Goal: Navigation & Orientation: Find specific page/section

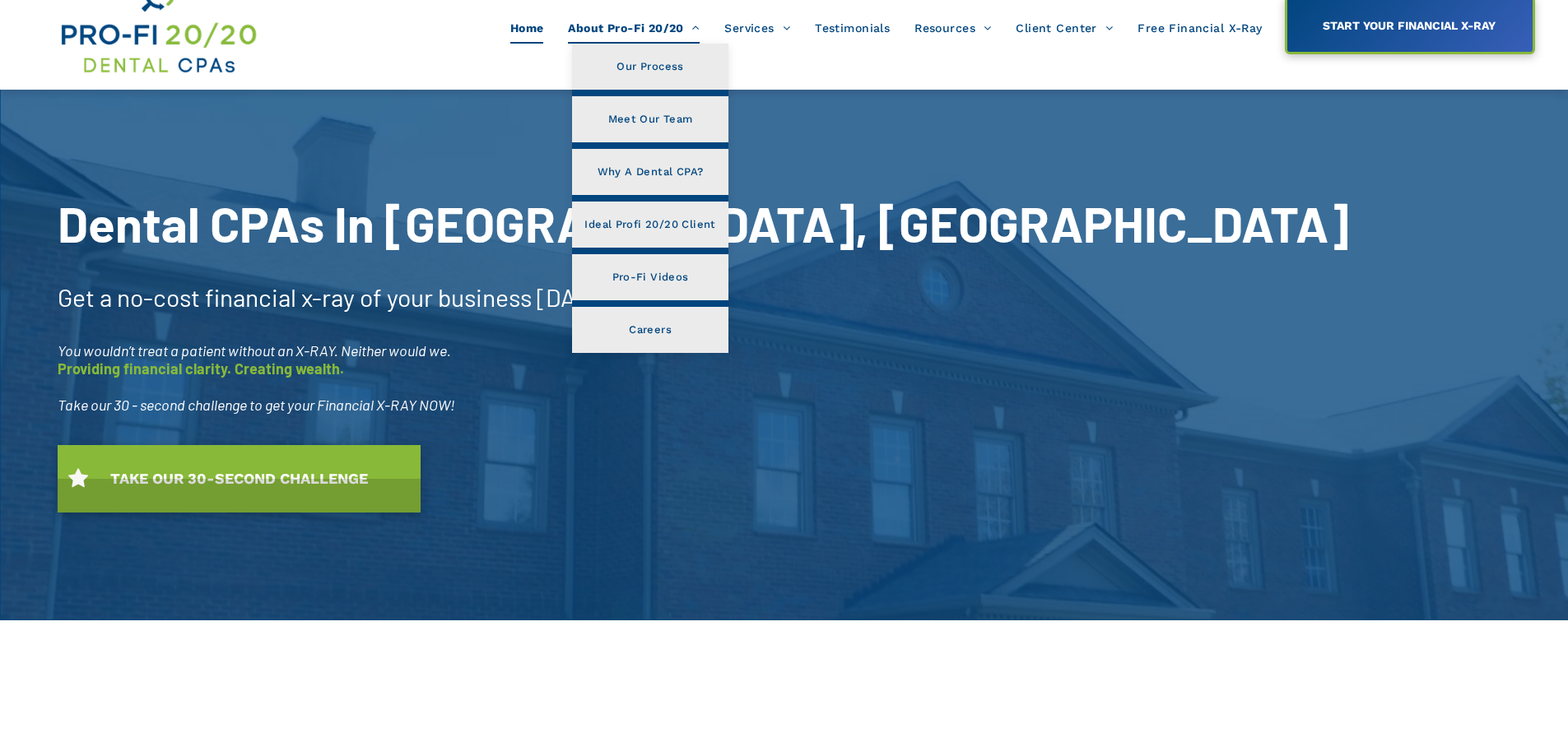
scroll to position [82, 0]
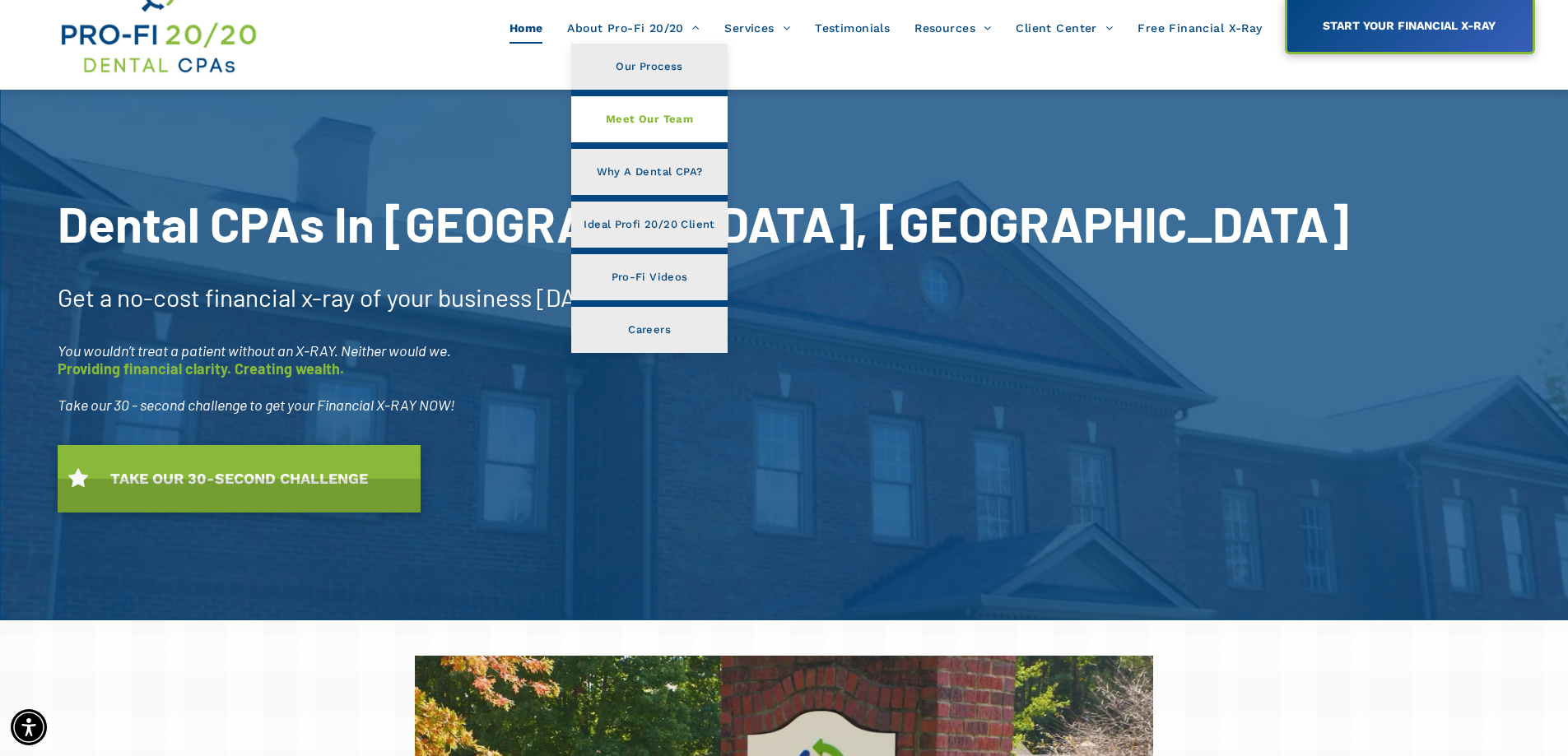
click at [698, 130] on link "Meet Our Team" at bounding box center [649, 118] width 156 height 46
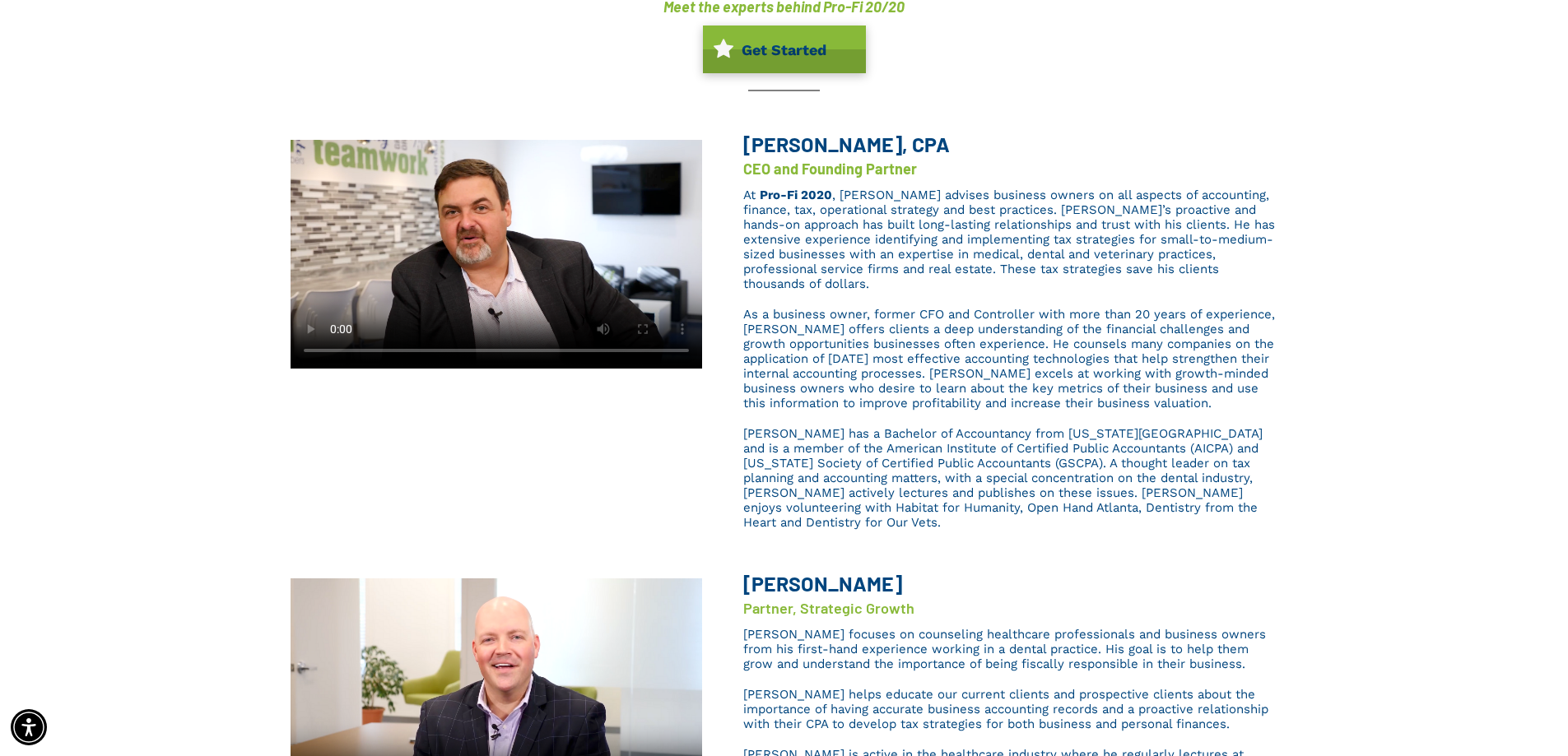
scroll to position [412, 0]
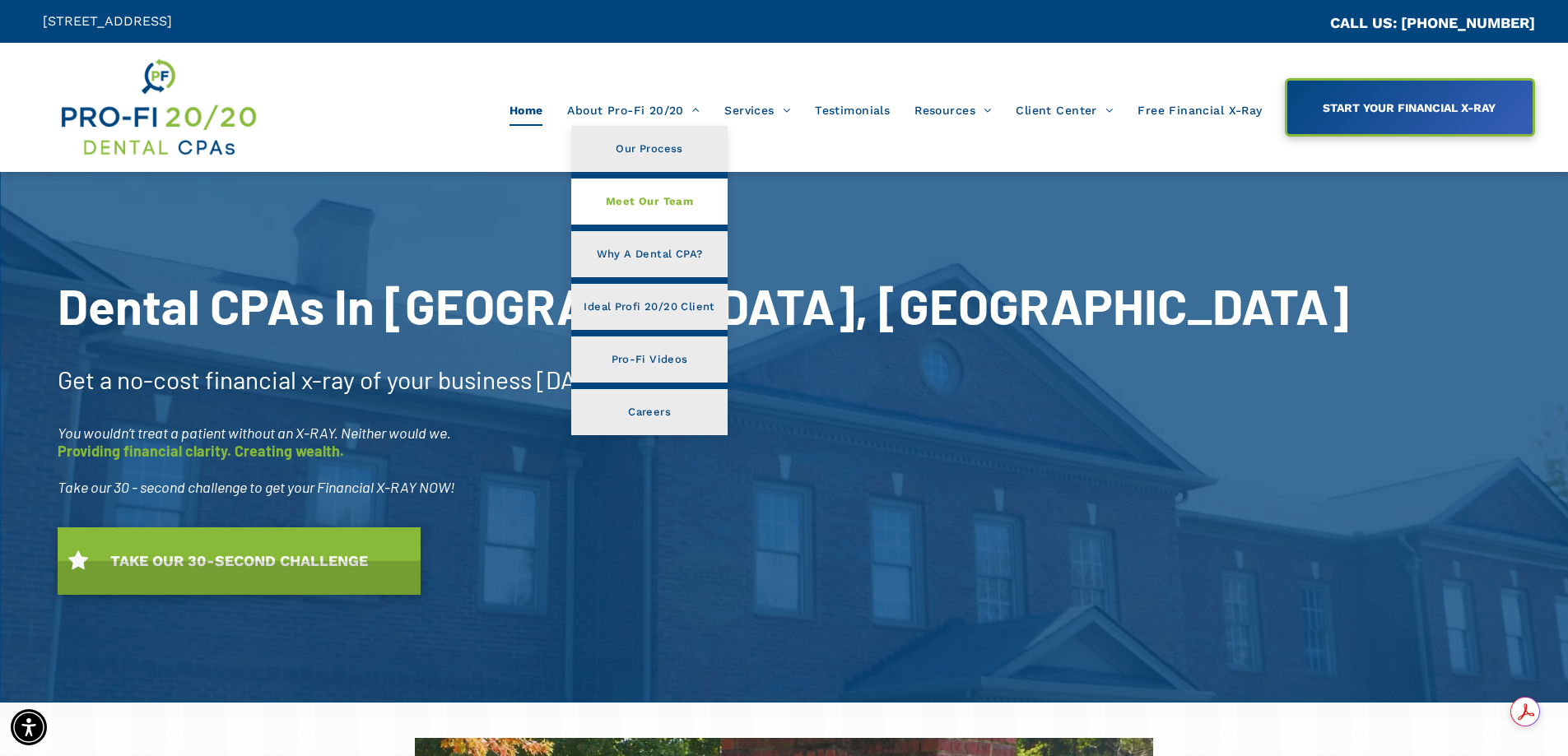
click at [645, 204] on span "Meet Our Team" at bounding box center [649, 201] width 87 height 22
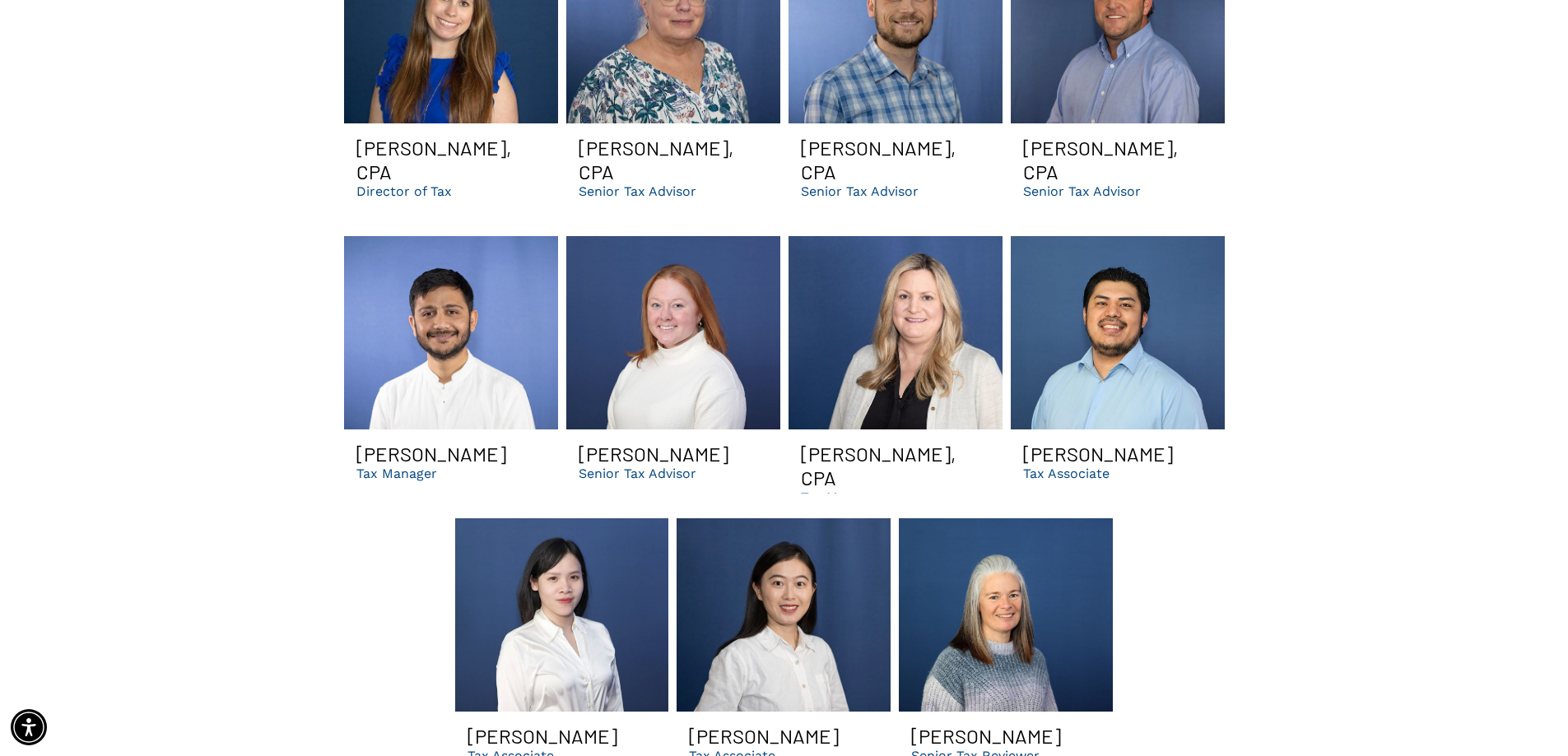
scroll to position [2303, 0]
